Goal: Find contact information: Find contact information

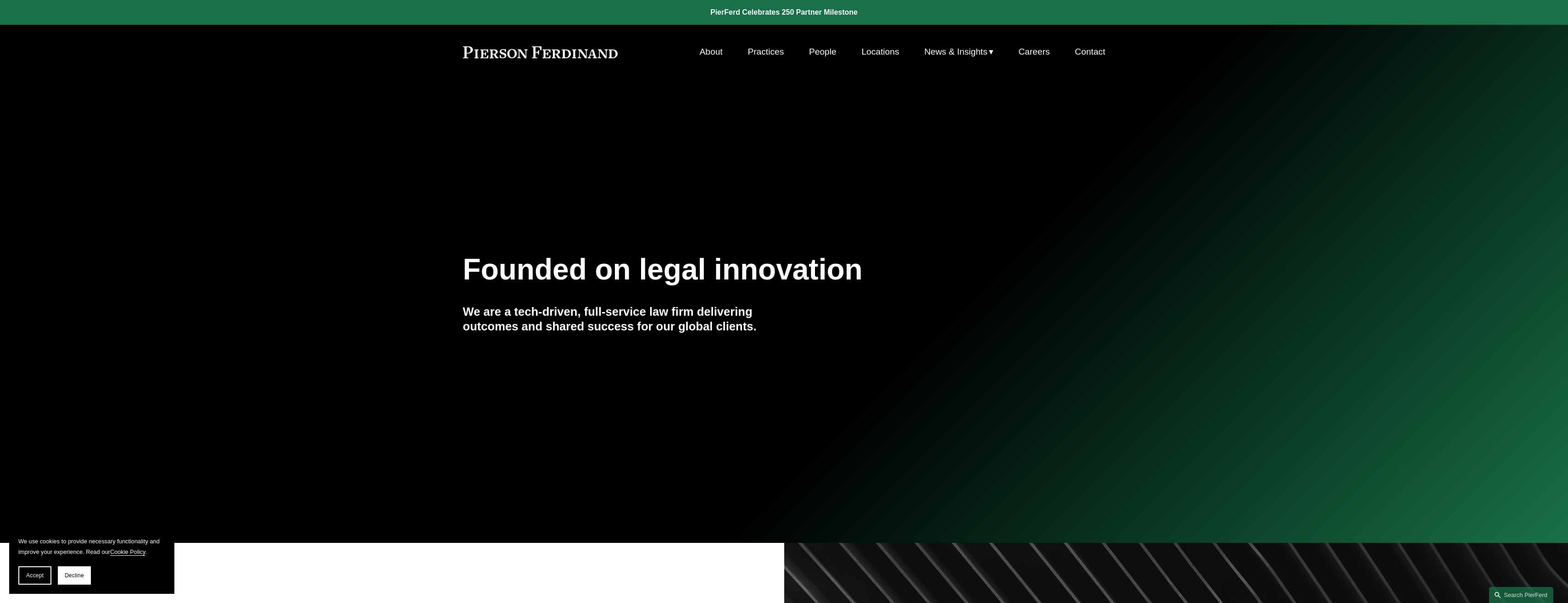
click at [828, 52] on link "People" at bounding box center [822, 51] width 27 height 18
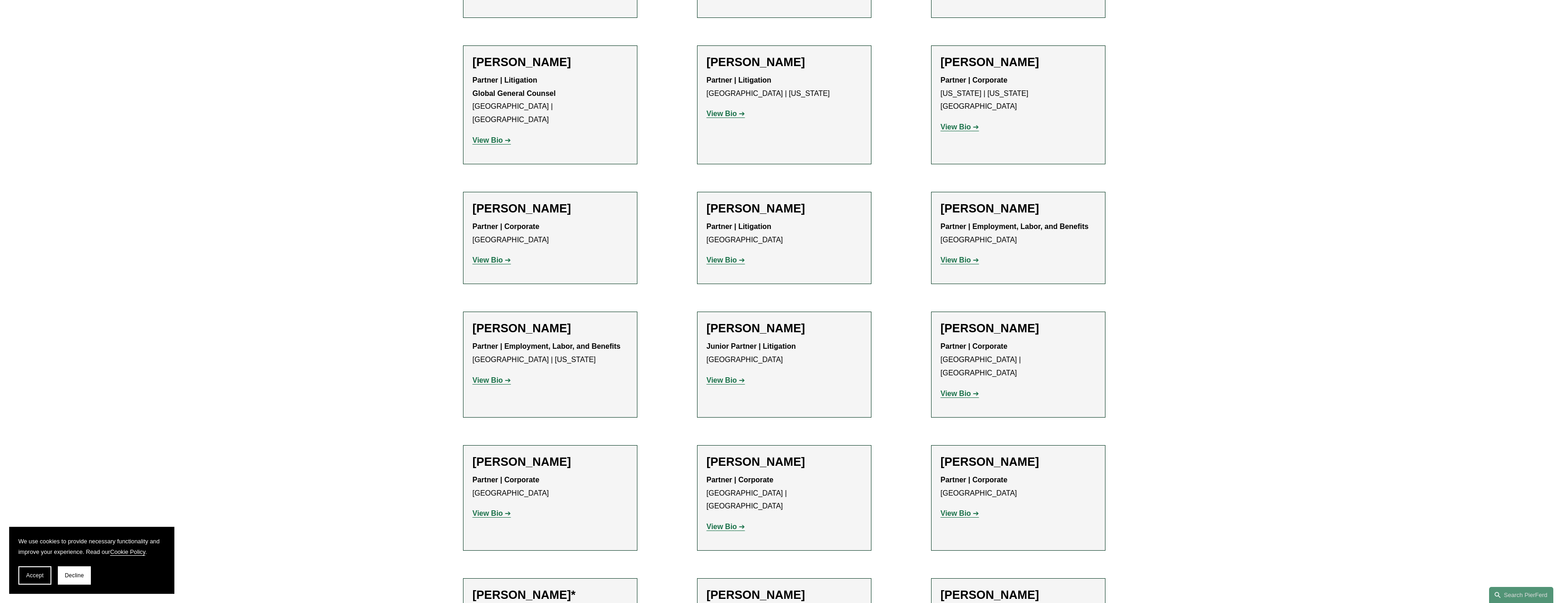
scroll to position [4866, 0]
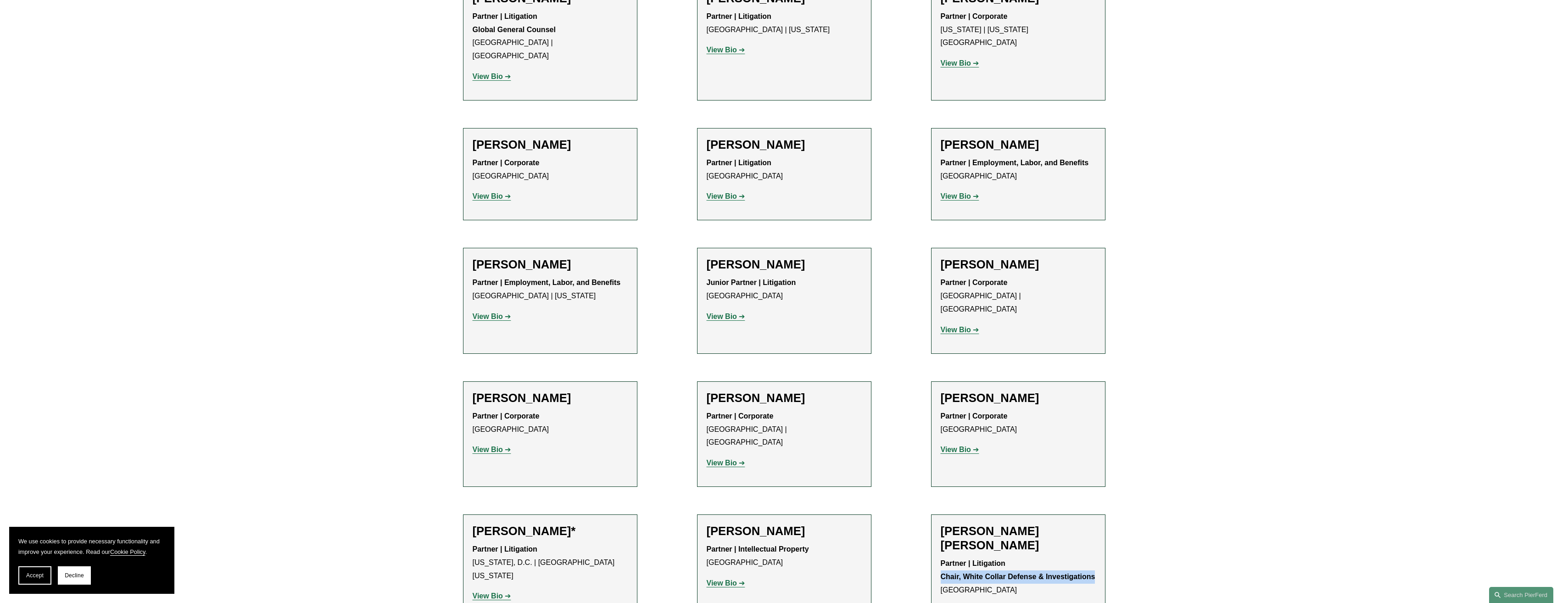
drag, startPoint x: 942, startPoint y: 371, endPoint x: 1101, endPoint y: 371, distance: 159.0
click at [1101, 515] on li "Nicole Hughes Waid Partner | Litigation Chair, White Collar Defense & Investiga…" at bounding box center [1018, 575] width 174 height 120
drag, startPoint x: 1101, startPoint y: 371, endPoint x: 1053, endPoint y: 372, distance: 48.0
copy strong "Chair, White Collar Defense & Investigations"
click at [947, 557] on p "Partner | Litigation Chair, White Collar Defense & Investigations Tampa" at bounding box center [1018, 577] width 155 height 39
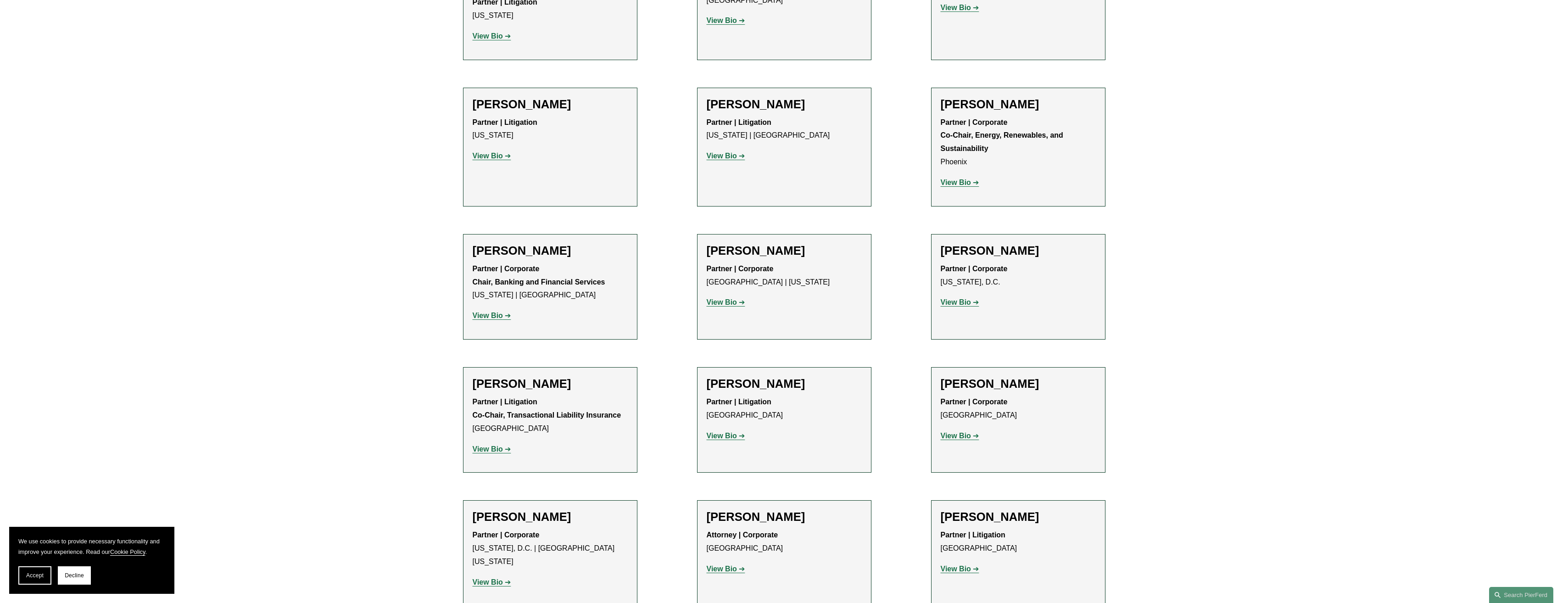
drag, startPoint x: 797, startPoint y: 142, endPoint x: 799, endPoint y: 139, distance: 3.6
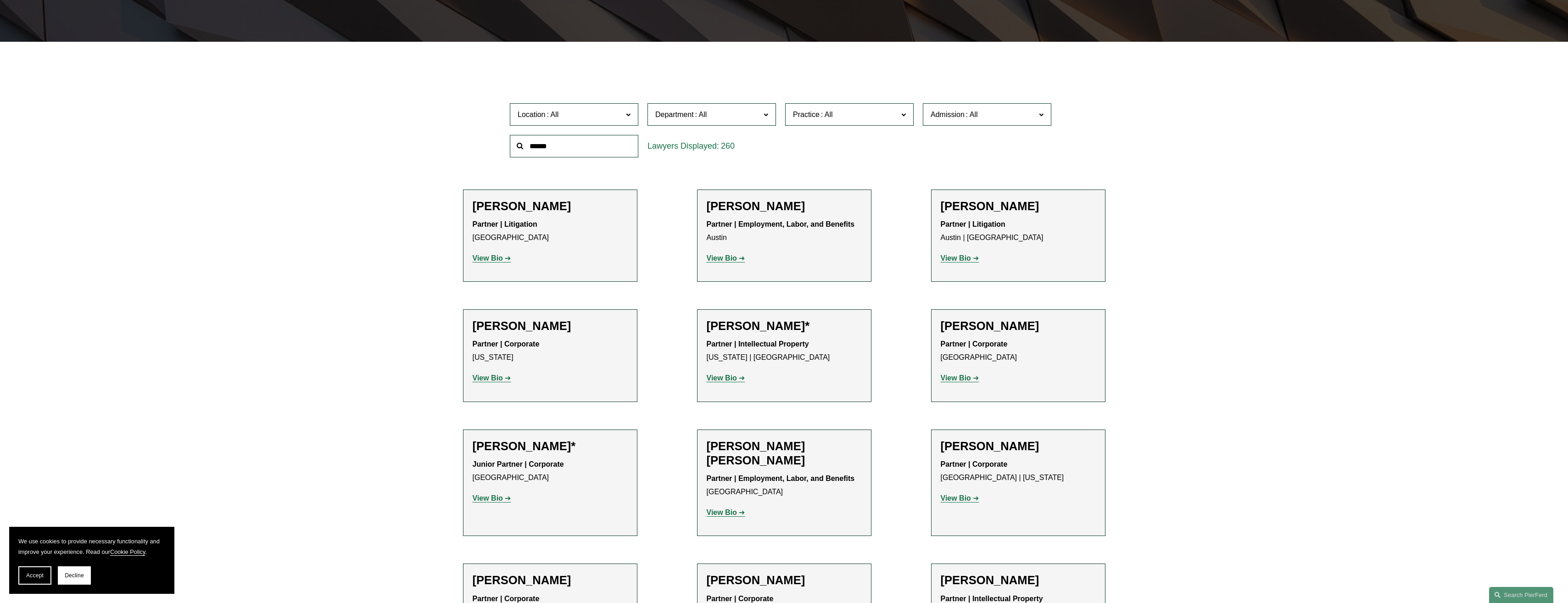
scroll to position [0, 0]
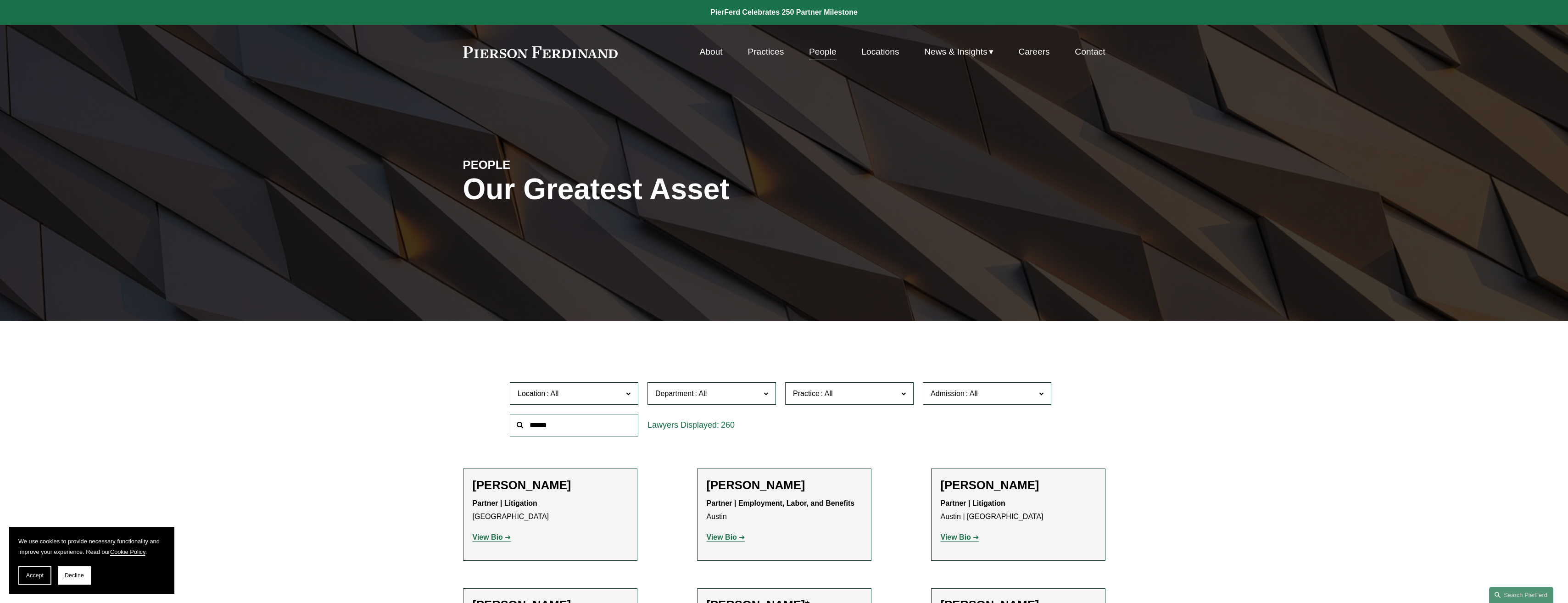
click at [879, 51] on link "Locations" at bounding box center [880, 51] width 37 height 18
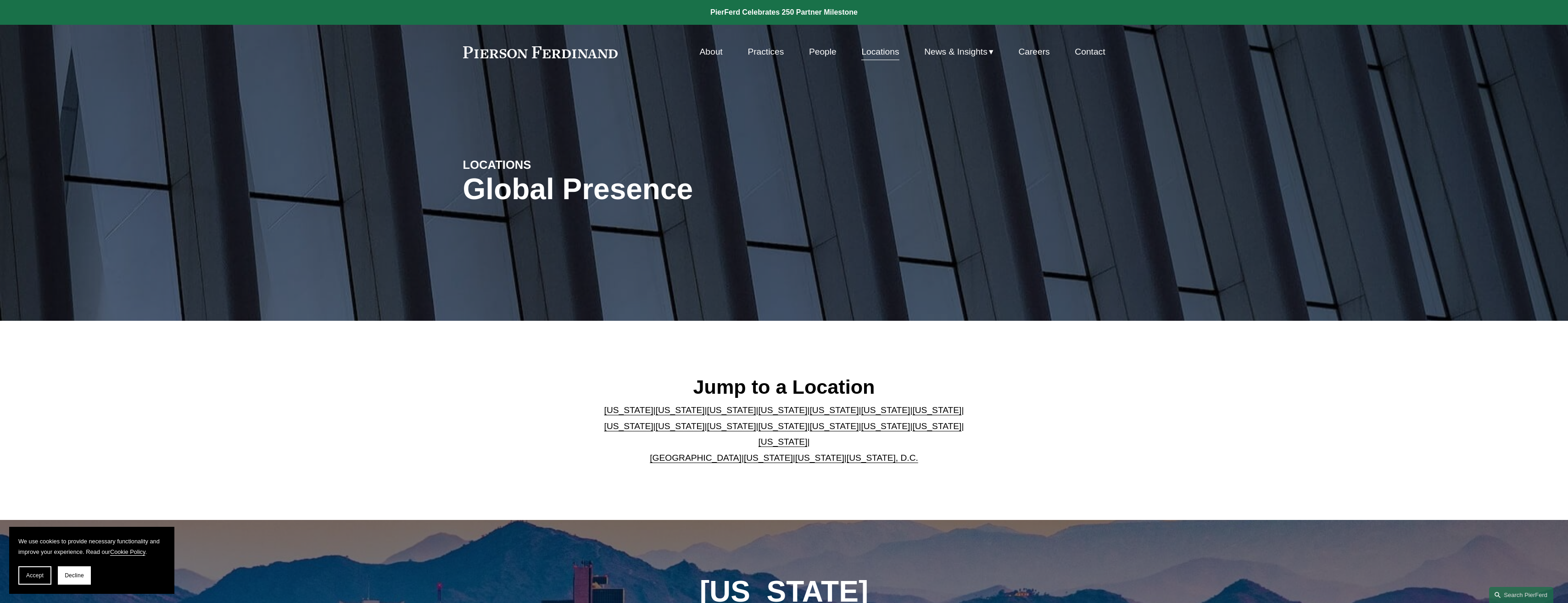
click at [810, 415] on link "[US_STATE]" at bounding box center [834, 410] width 49 height 9
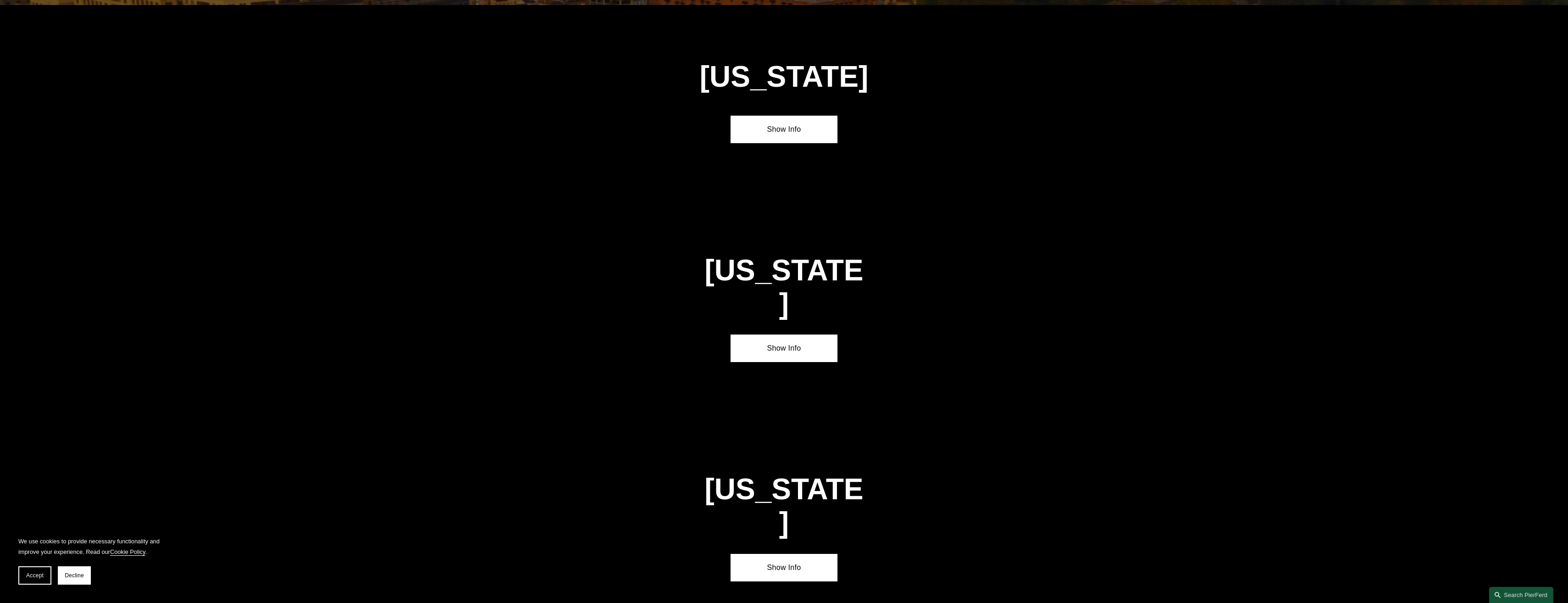
scroll to position [1294, 0]
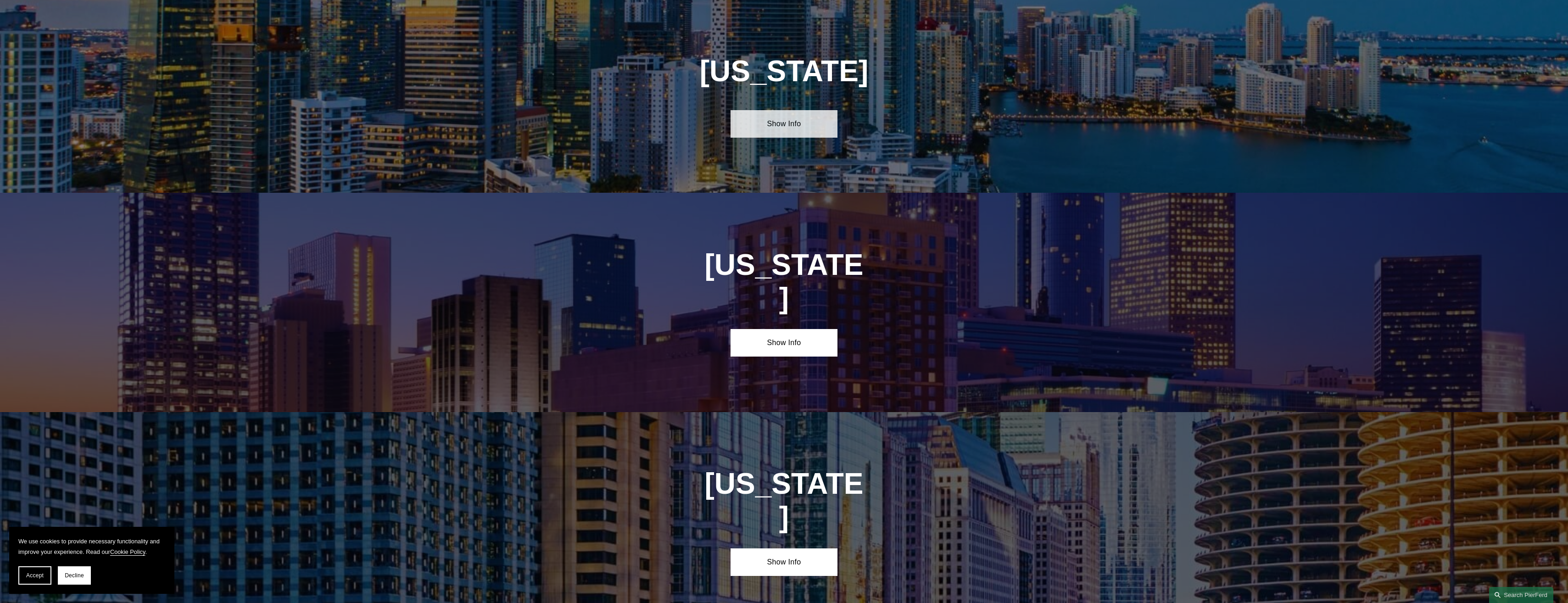
click at [797, 127] on link "Show Info" at bounding box center [784, 124] width 107 height 27
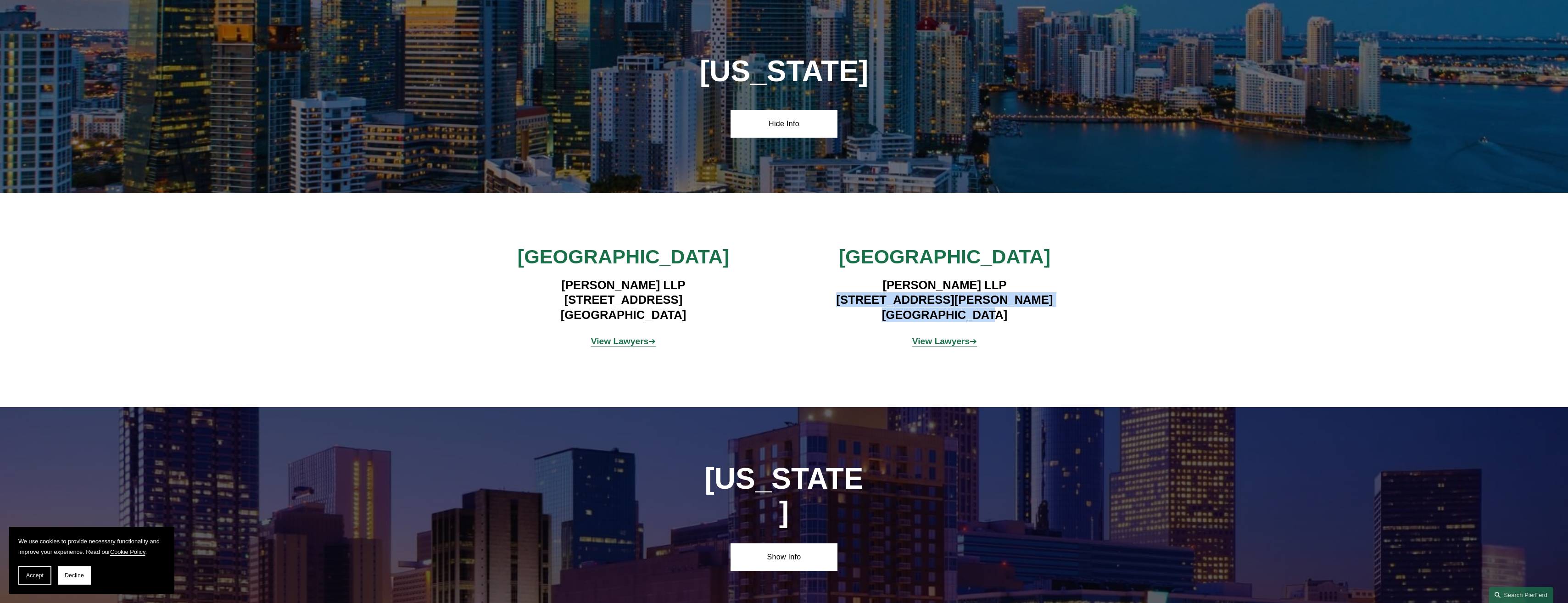
drag, startPoint x: 852, startPoint y: 302, endPoint x: 1009, endPoint y: 316, distance: 157.6
click at [1009, 316] on h4 "Pierson Ferdinand LLP 4830 W. Kennedy Blvd, Suite 600 Tampa, FL 33609" at bounding box center [945, 301] width 268 height 45
drag, startPoint x: 1009, startPoint y: 316, endPoint x: 940, endPoint y: 302, distance: 70.4
copy h4 "4830 W. Kennedy Blvd, Suite 600 Tampa, FL 33609"
click at [1079, 316] on div "Miami Pierson Ferdinand LLP 333 SE 2nd Avenue, Suite 2000 Miami, FL 33131 View …" at bounding box center [784, 300] width 1568 height 110
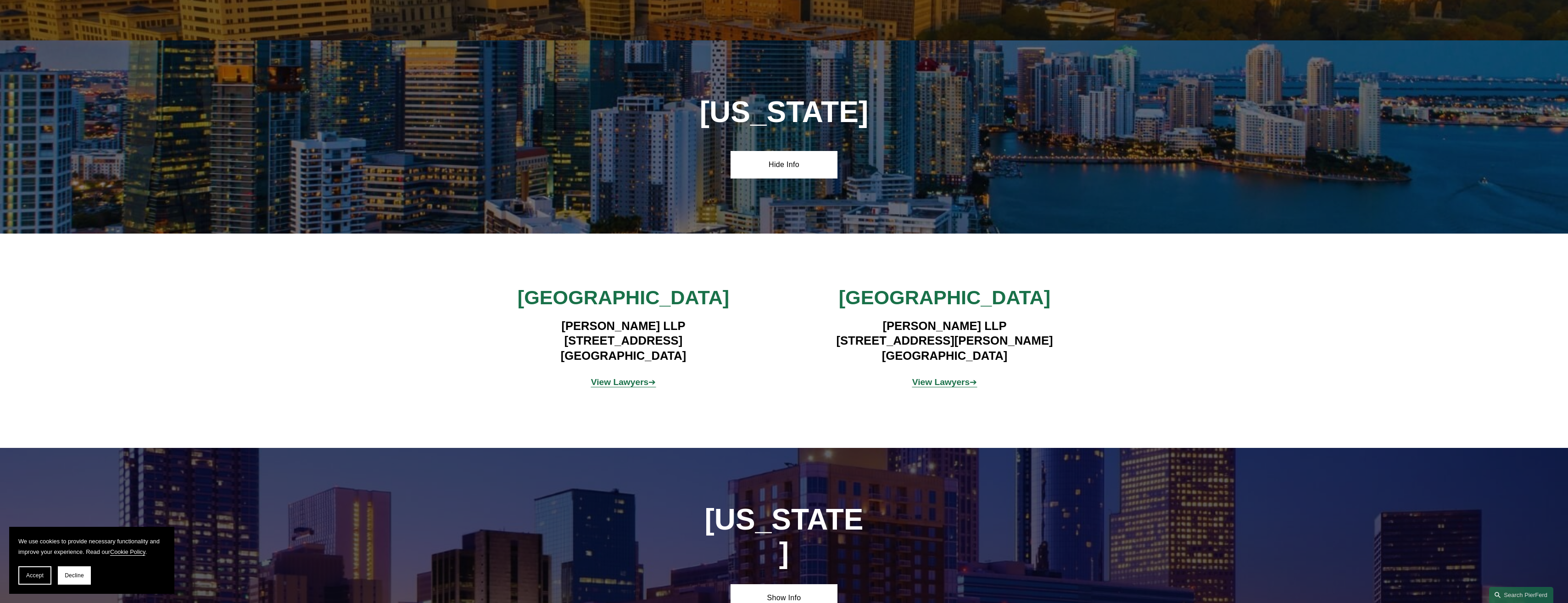
scroll to position [1065, 0]
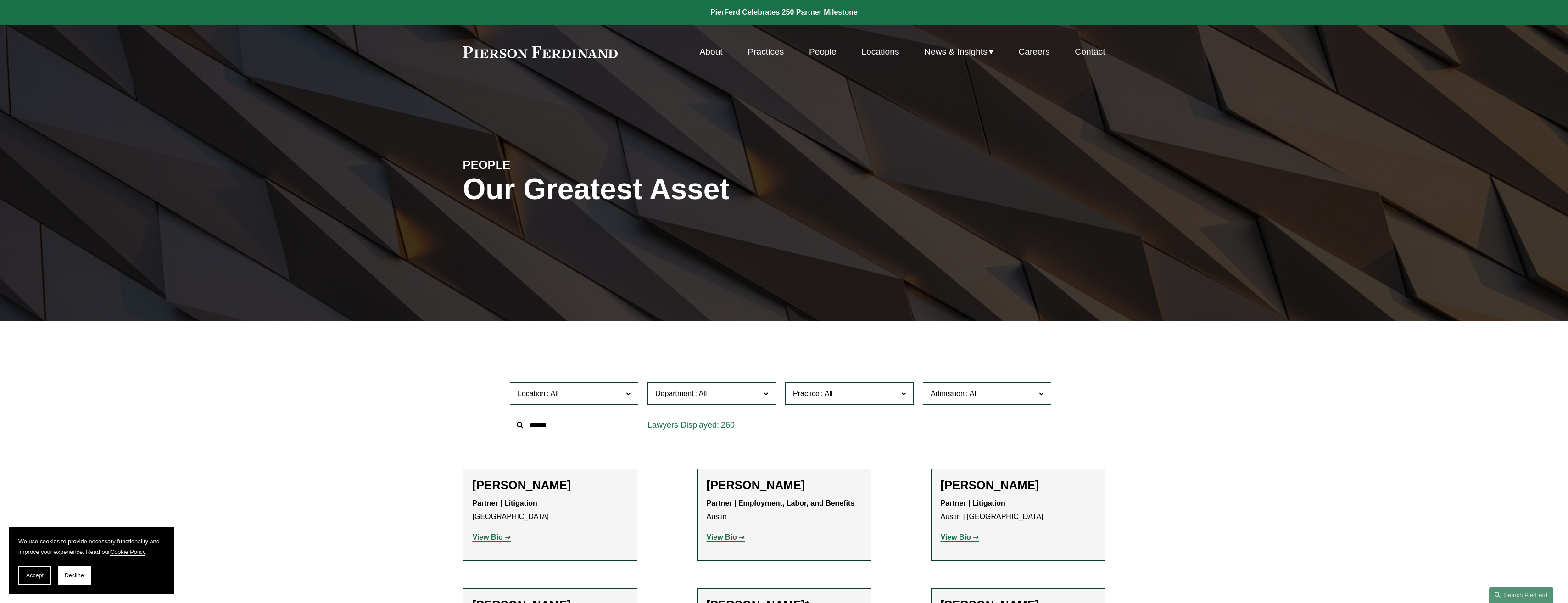
click at [1085, 51] on link "Contact" at bounding box center [1090, 51] width 30 height 18
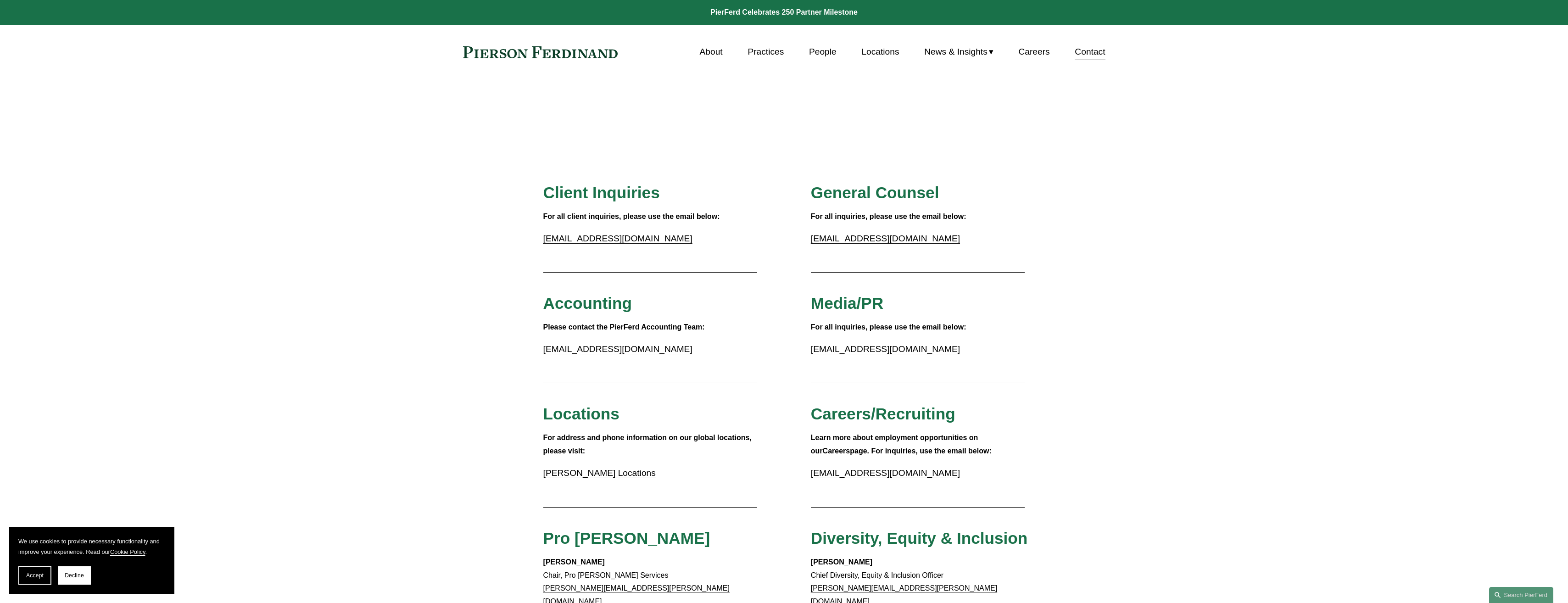
click at [601, 415] on span "Locations" at bounding box center [581, 413] width 76 height 18
click at [593, 475] on link "Pierson Ferdinand Locations" at bounding box center [600, 473] width 112 height 9
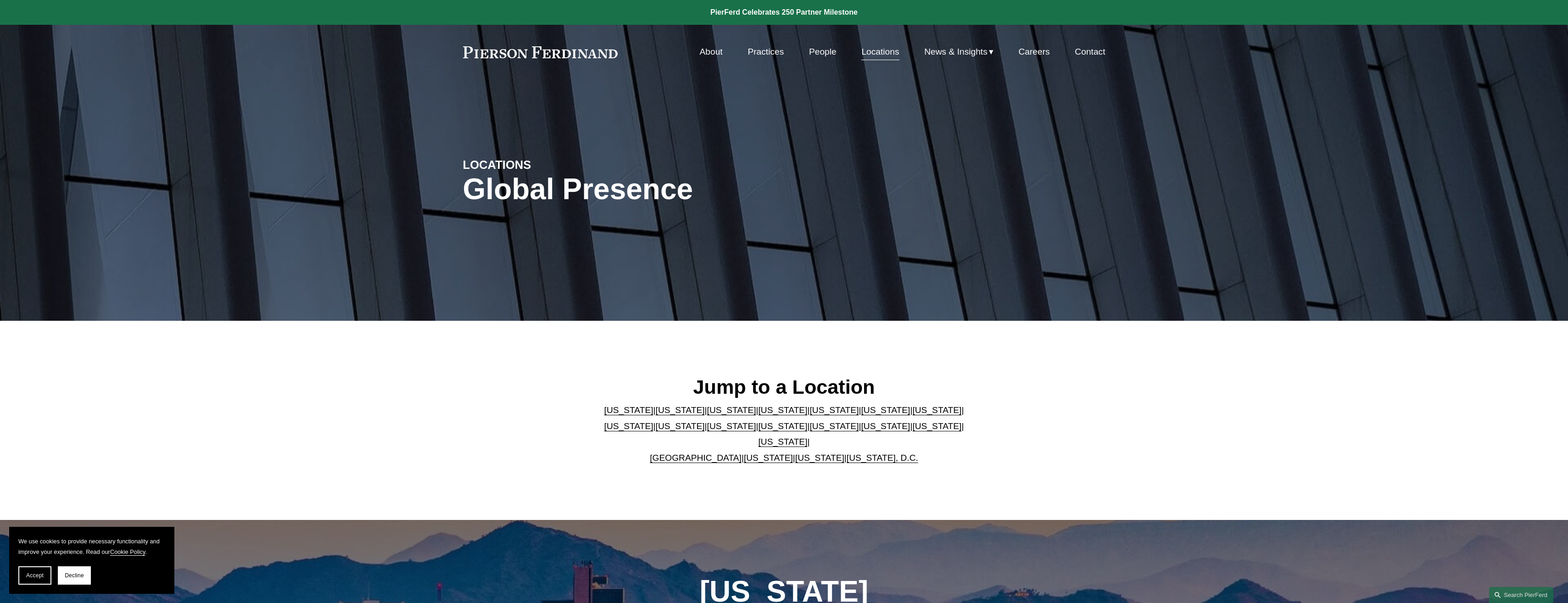
click at [810, 415] on link "[US_STATE]" at bounding box center [834, 410] width 49 height 9
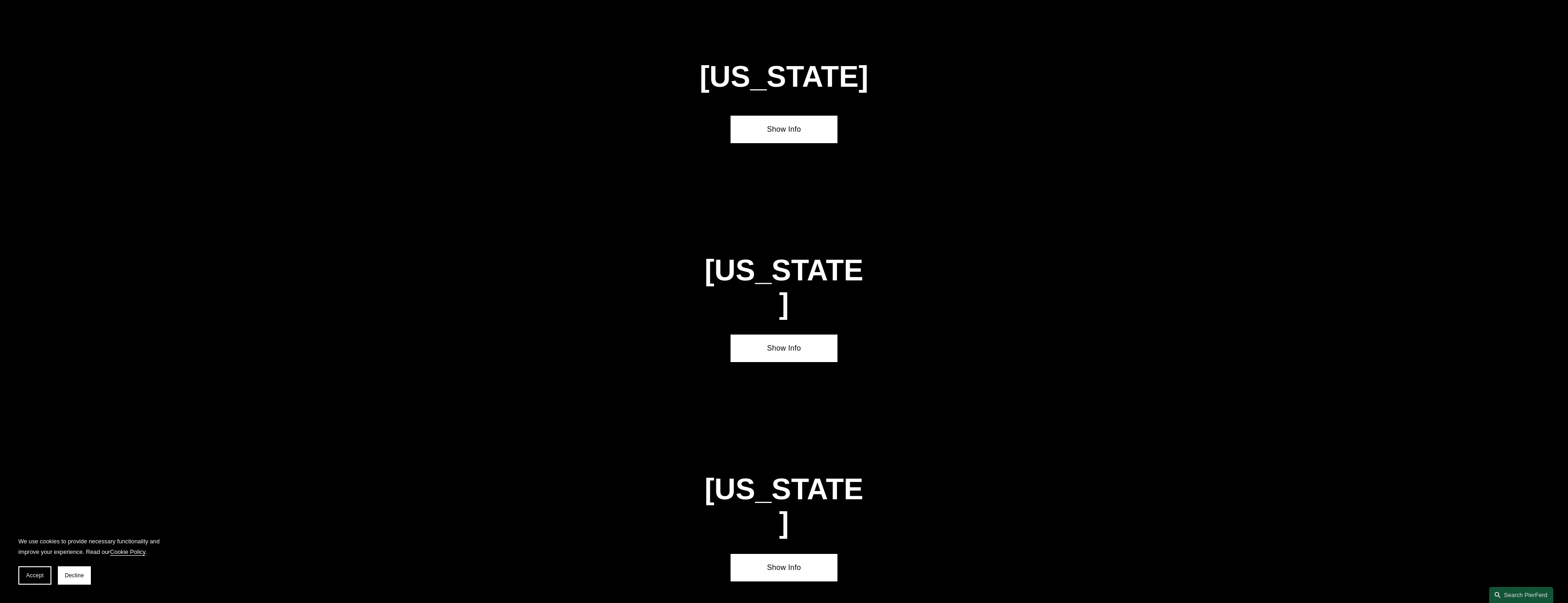
scroll to position [1294, 0]
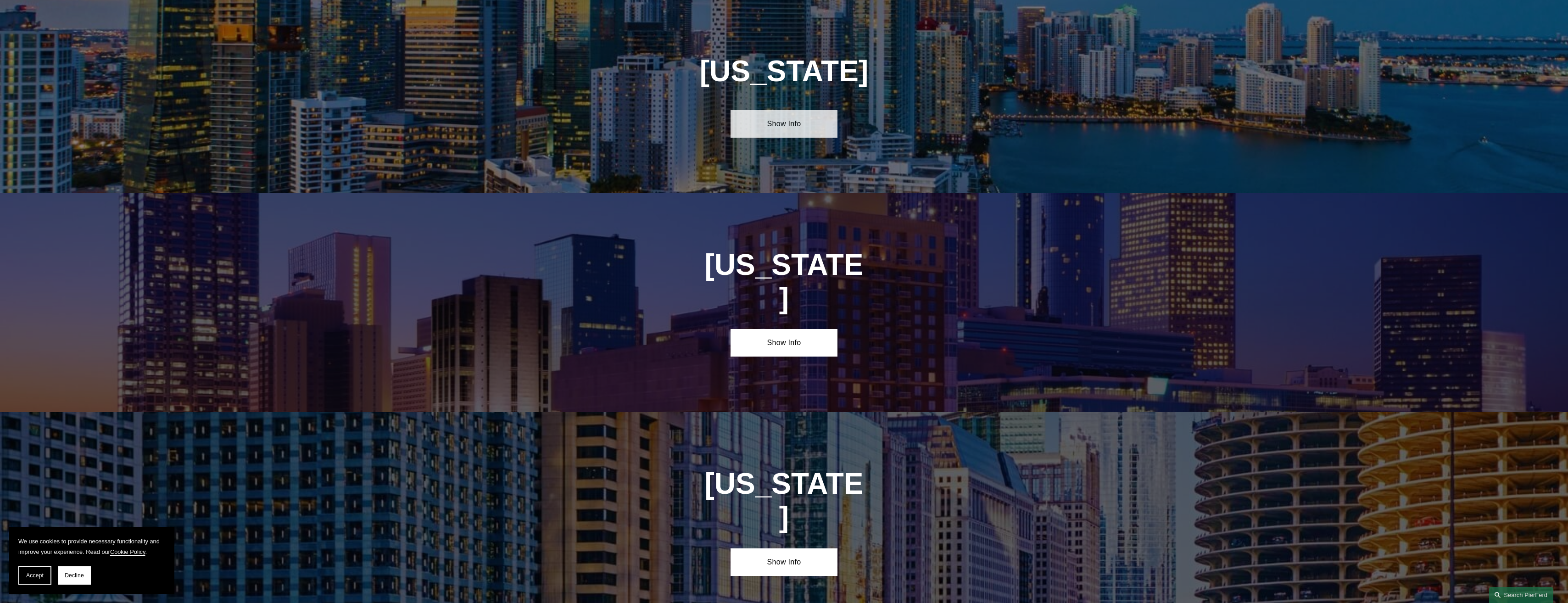
click at [790, 125] on link "Show Info" at bounding box center [784, 124] width 107 height 27
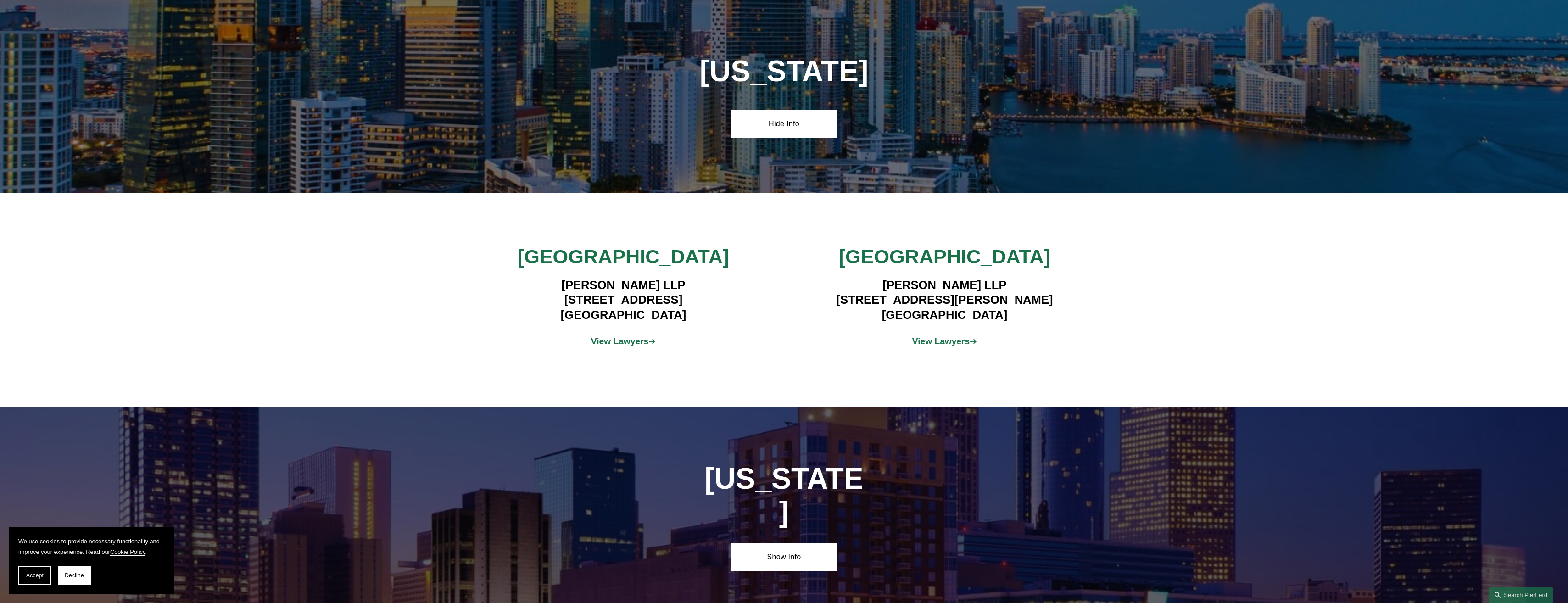
click at [948, 255] on span "[GEOGRAPHIC_DATA]" at bounding box center [945, 257] width 212 height 22
click at [927, 346] on p "View Lawyers ➔" at bounding box center [945, 341] width 214 height 16
click at [924, 339] on strong "View Lawyers" at bounding box center [942, 341] width 58 height 9
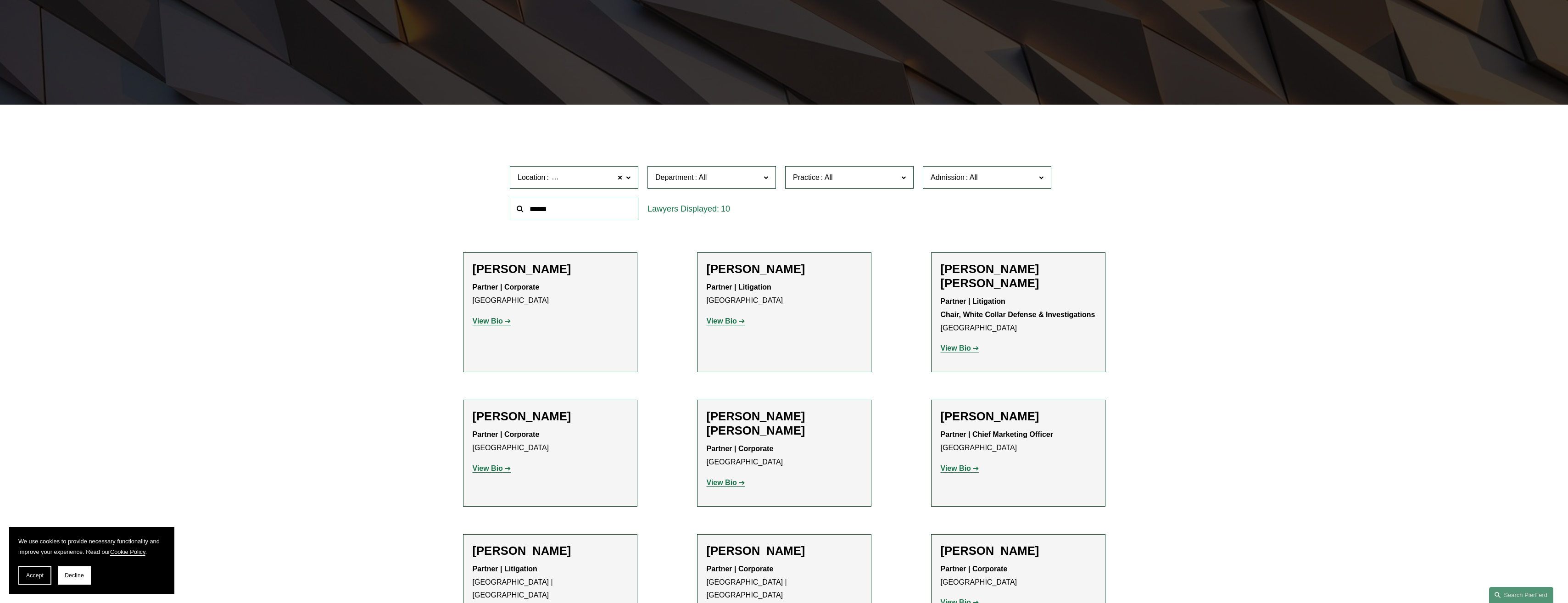
scroll to position [367, 0]
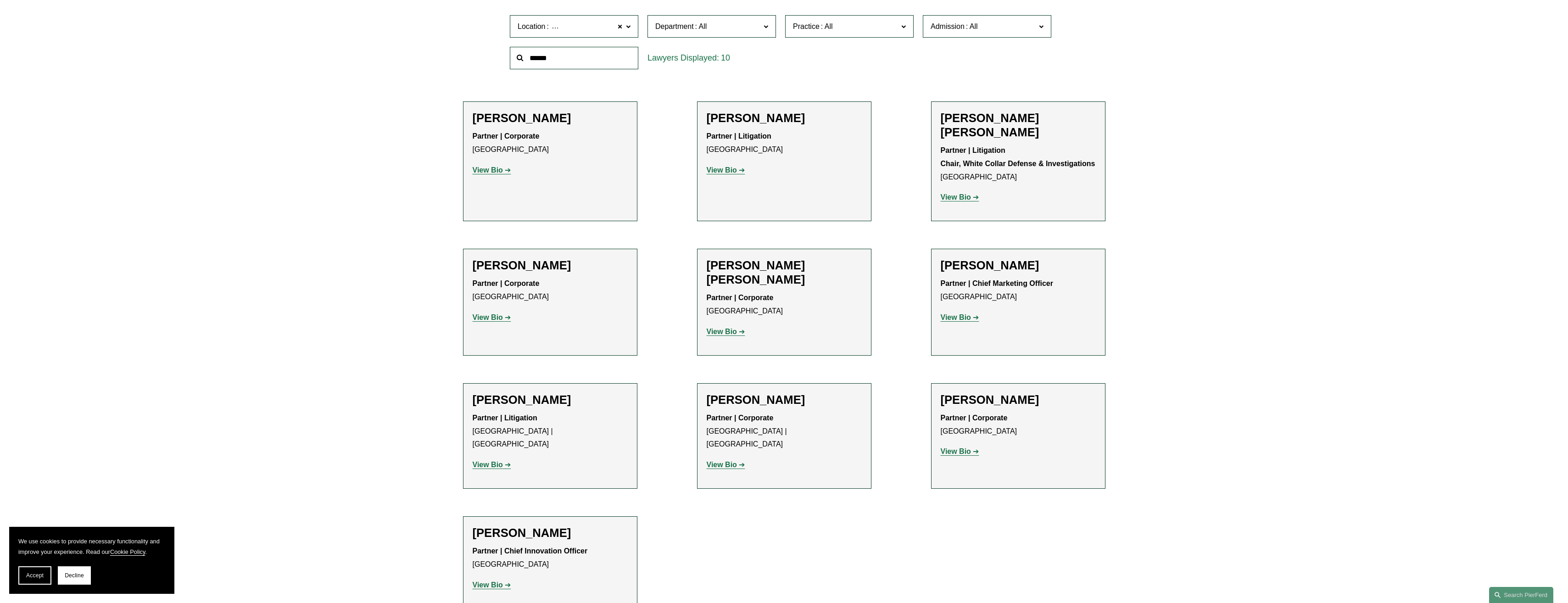
click at [954, 193] on strong "View Bio" at bounding box center [956, 197] width 30 height 7
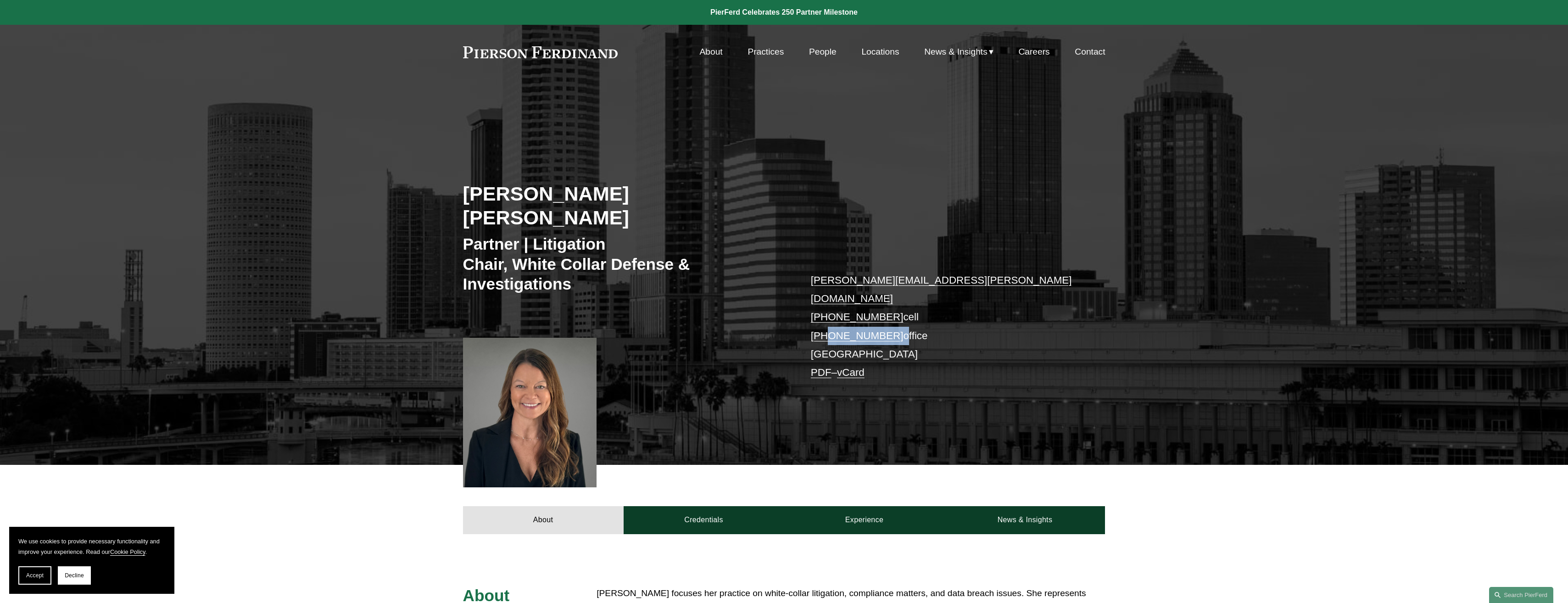
drag, startPoint x: 890, startPoint y: 293, endPoint x: 828, endPoint y: 295, distance: 62.0
click at [828, 295] on p "[PERSON_NAME][EMAIL_ADDRESS][PERSON_NAME][DOMAIN_NAME] [PHONE_NUMBER] cell [PHO…" at bounding box center [945, 327] width 268 height 111
drag, startPoint x: 828, startPoint y: 295, endPoint x: 834, endPoint y: 297, distance: 6.3
copy p "239.673.2689"
drag, startPoint x: 891, startPoint y: 275, endPoint x: 826, endPoint y: 277, distance: 65.0
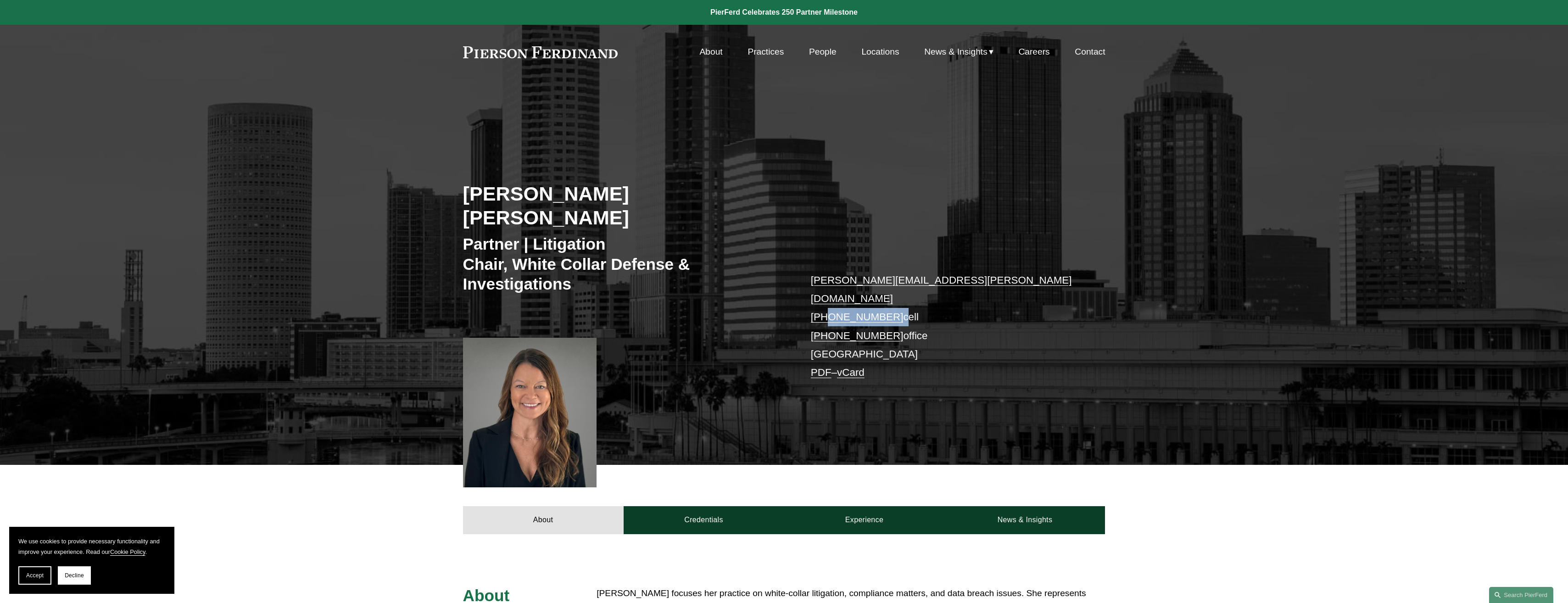
click at [826, 277] on p "[PERSON_NAME][EMAIL_ADDRESS][PERSON_NAME][DOMAIN_NAME] [PHONE_NUMBER] cell [PHO…" at bounding box center [945, 327] width 268 height 111
copy p "202.906.9572"
